Goal: Information Seeking & Learning: Learn about a topic

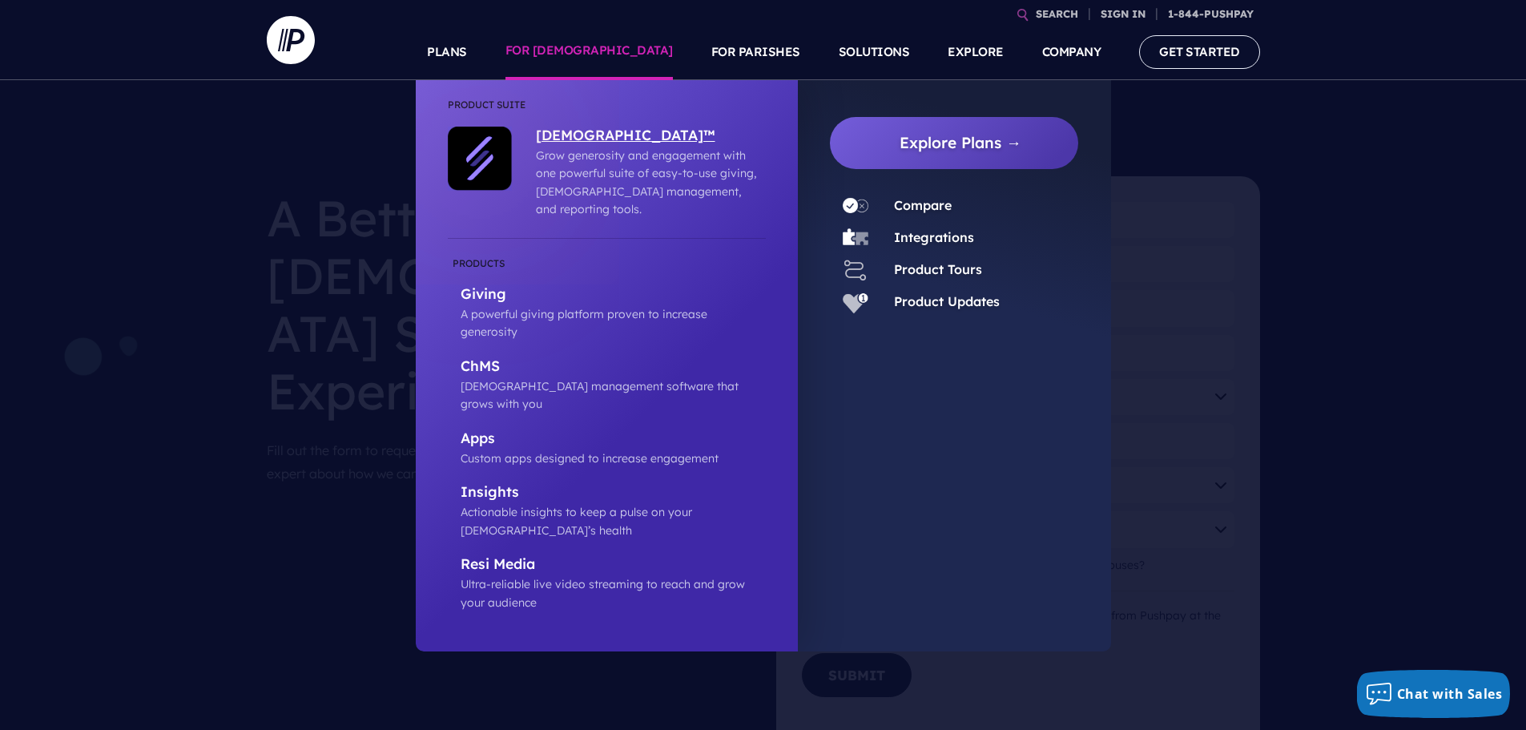
click at [571, 136] on p "[DEMOGRAPHIC_DATA]™" at bounding box center [647, 137] width 222 height 20
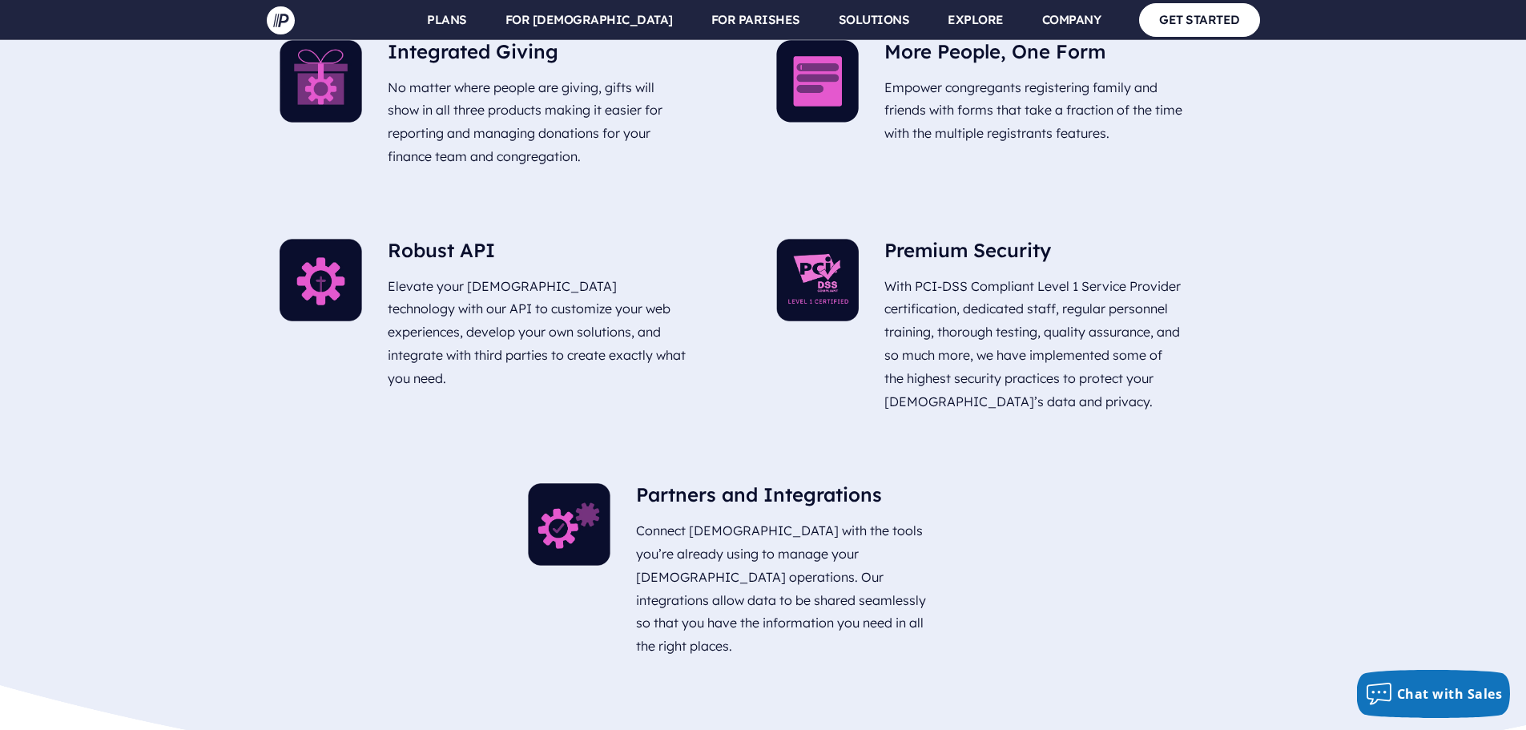
scroll to position [5609, 0]
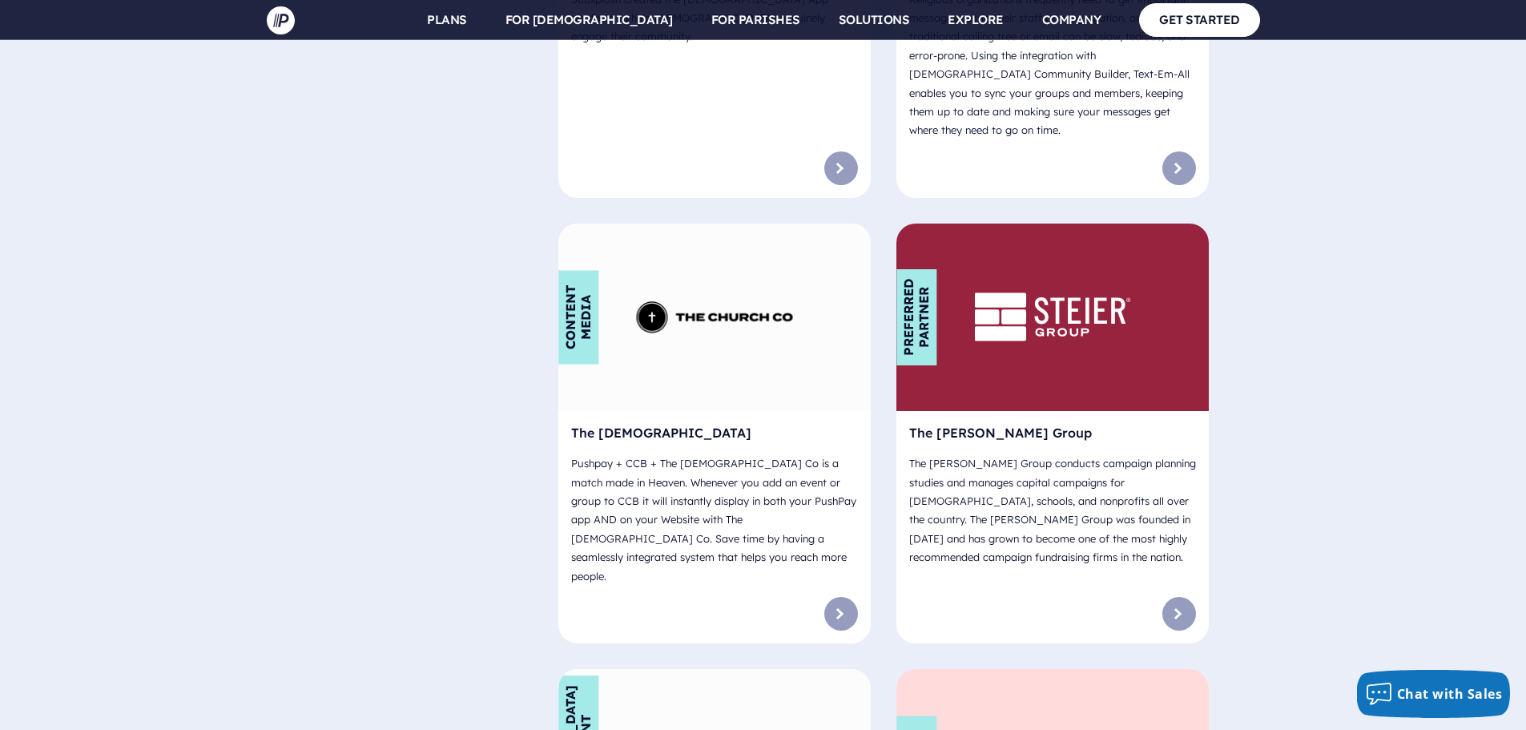
scroll to position [10657, 0]
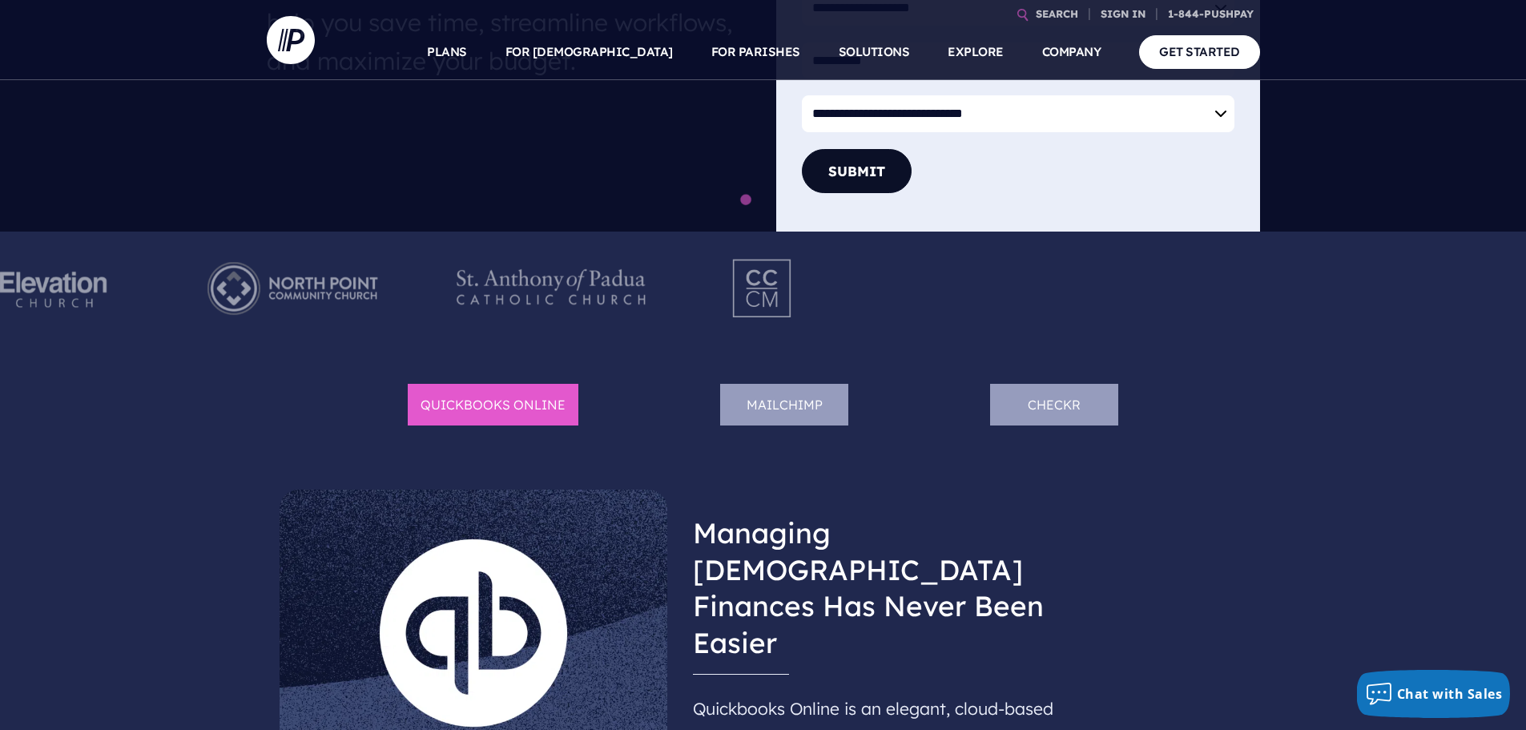
scroll to position [321, 0]
